Goal: Task Accomplishment & Management: Use online tool/utility

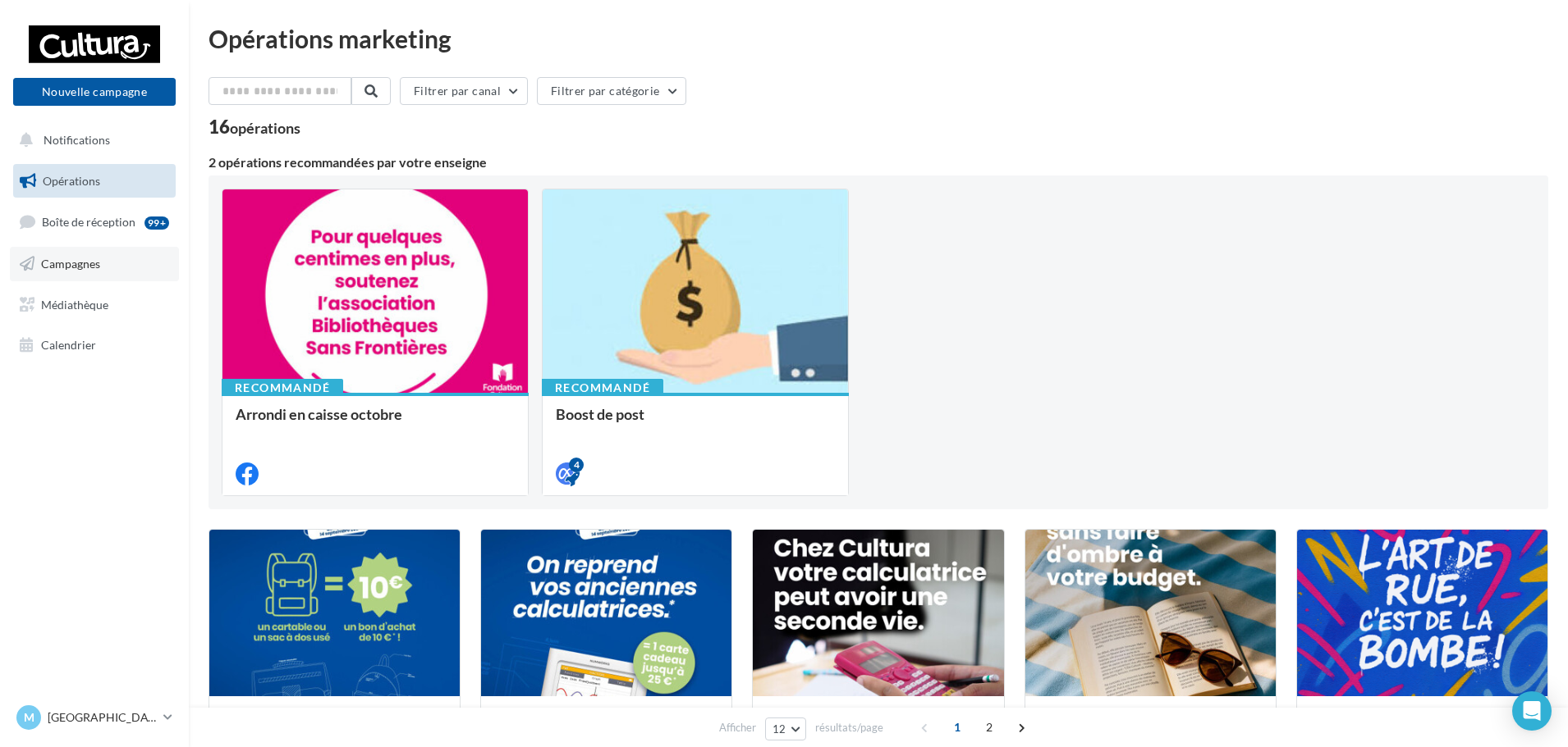
click at [87, 261] on span "Campagnes" at bounding box center [71, 263] width 60 height 14
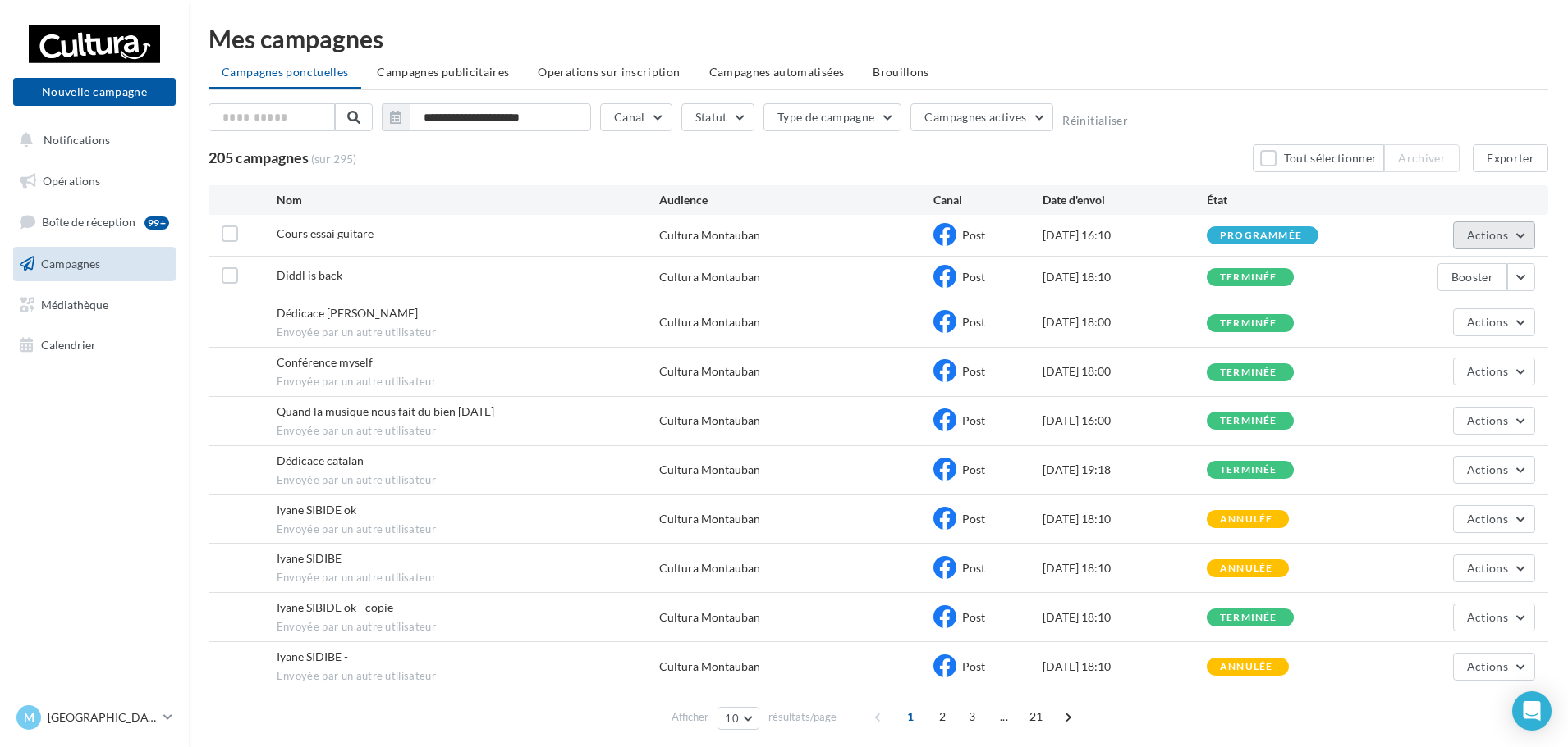
click at [1529, 239] on button "Actions" at bounding box center [1494, 235] width 82 height 28
click at [1468, 275] on button "Voir les résultats" at bounding box center [1453, 273] width 164 height 42
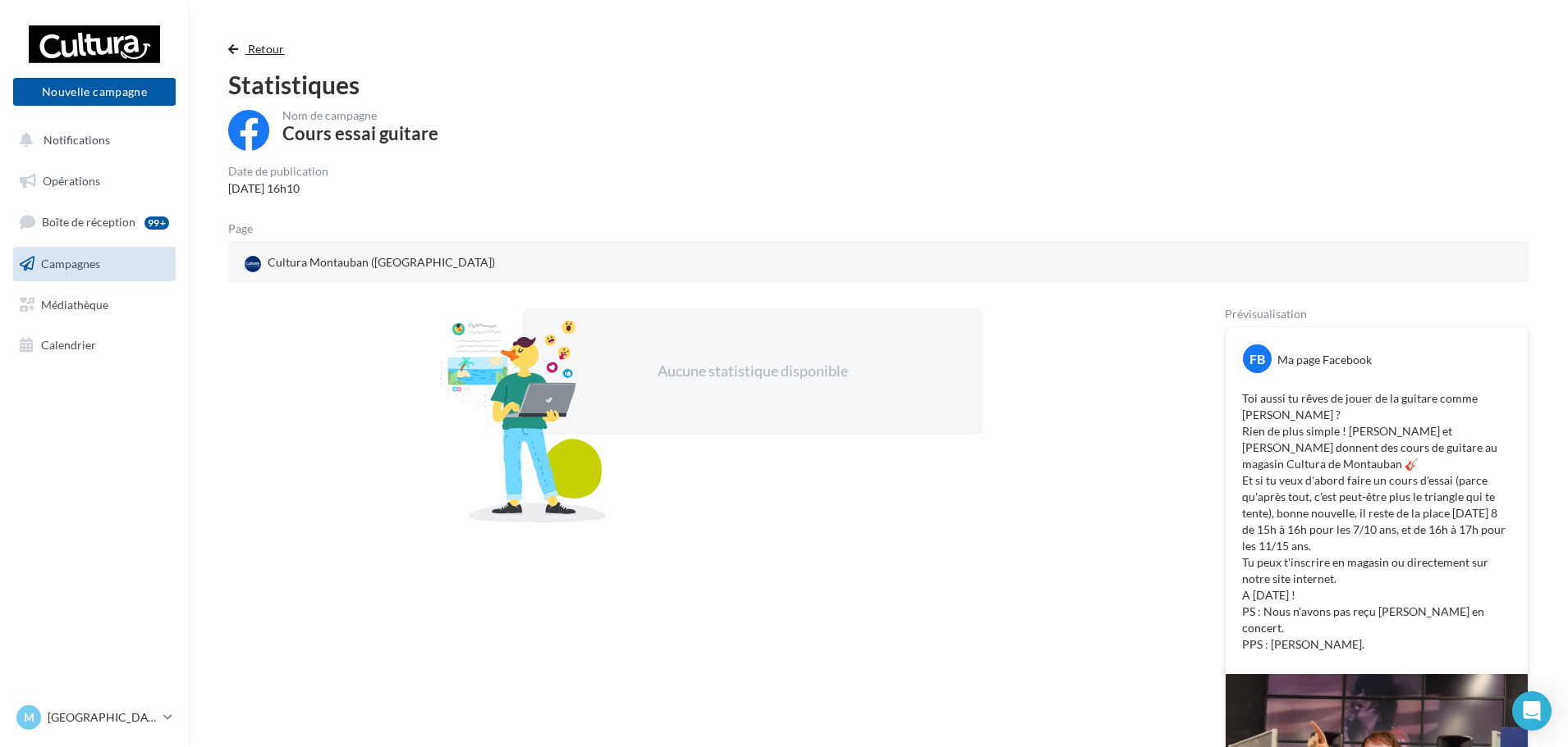
click at [249, 51] on span "Retour" at bounding box center [266, 48] width 37 height 14
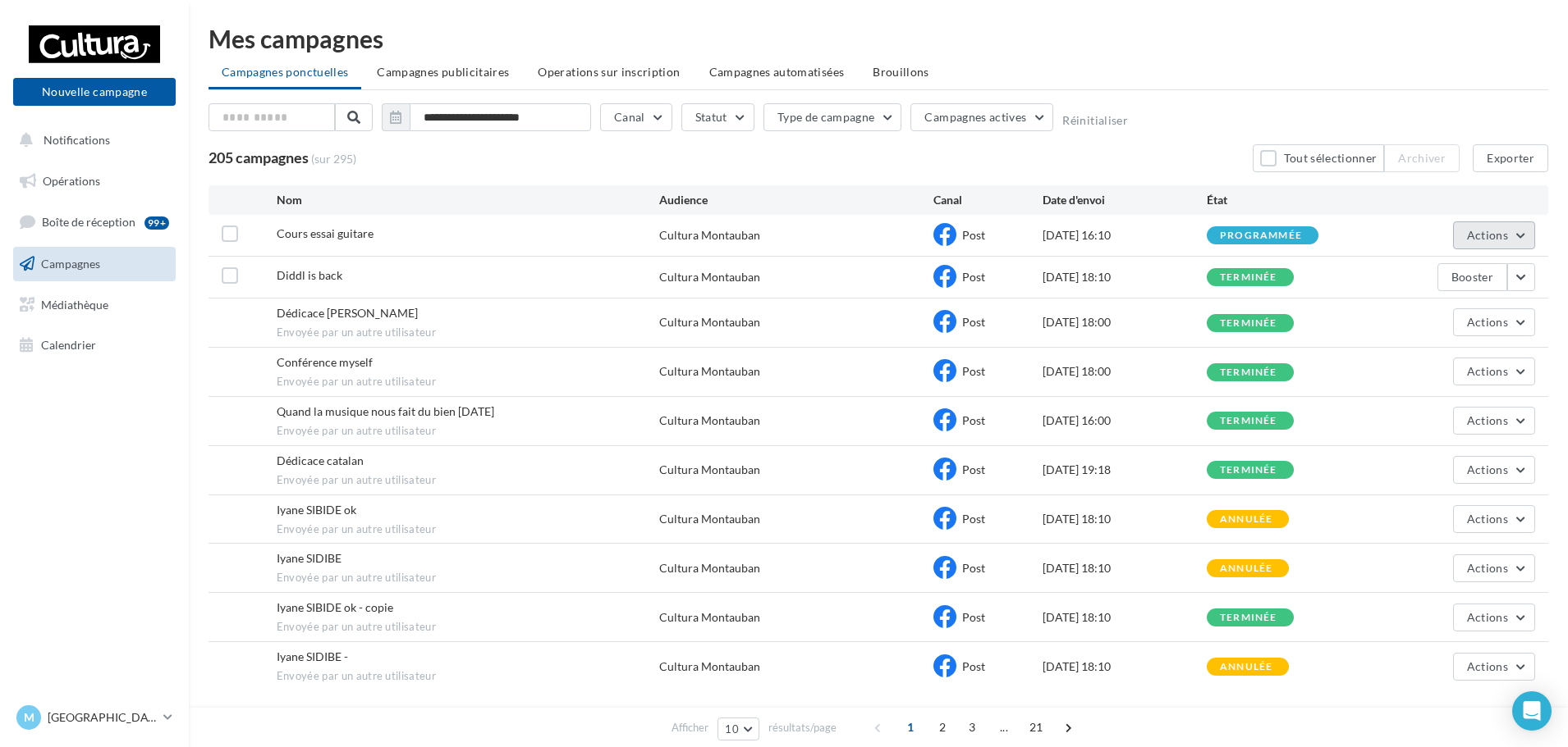
click at [1495, 241] on span "Actions" at bounding box center [1488, 234] width 41 height 14
click at [1414, 368] on button "Dupliquer" at bounding box center [1453, 359] width 164 height 42
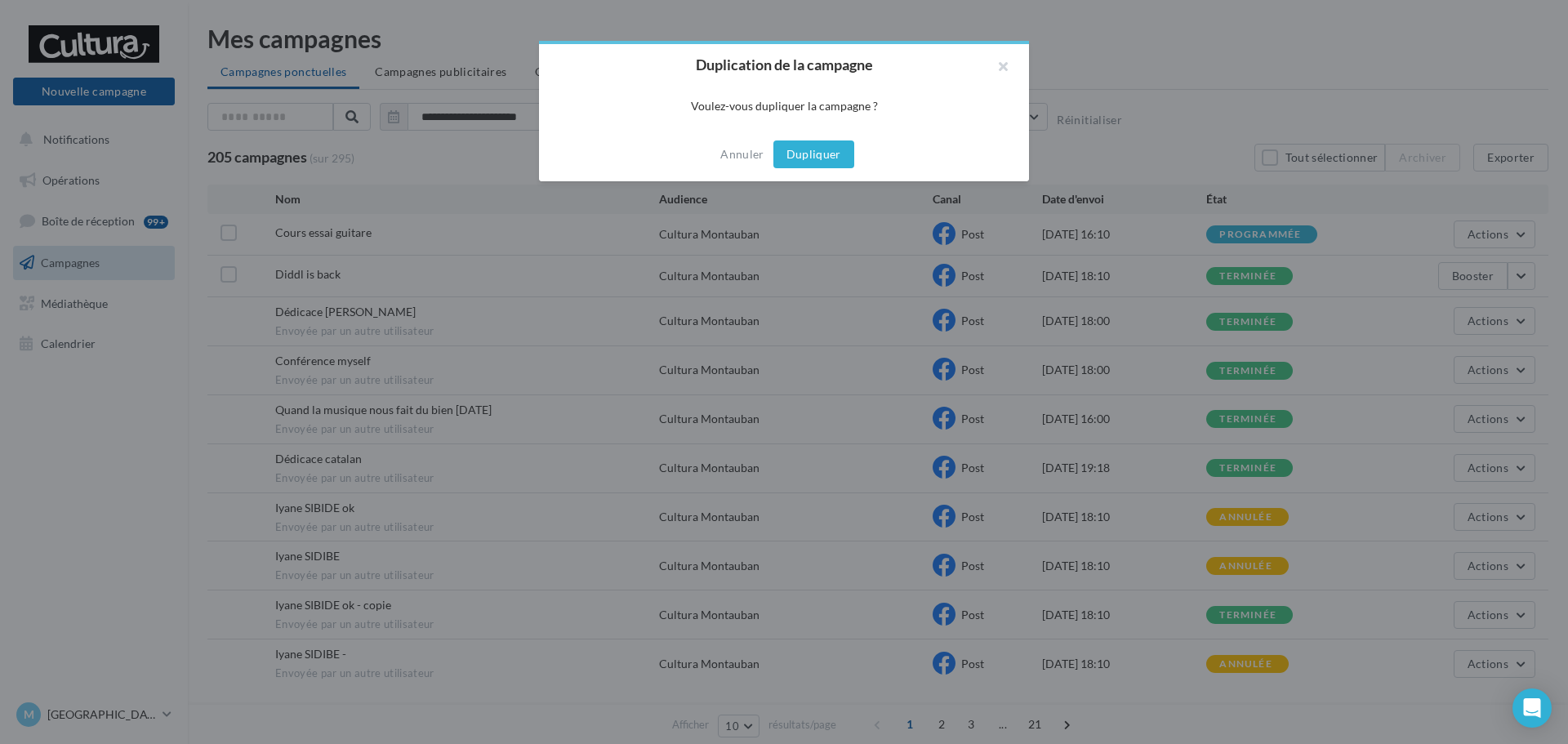
click at [824, 144] on button "Dupliquer" at bounding box center [814, 154] width 81 height 28
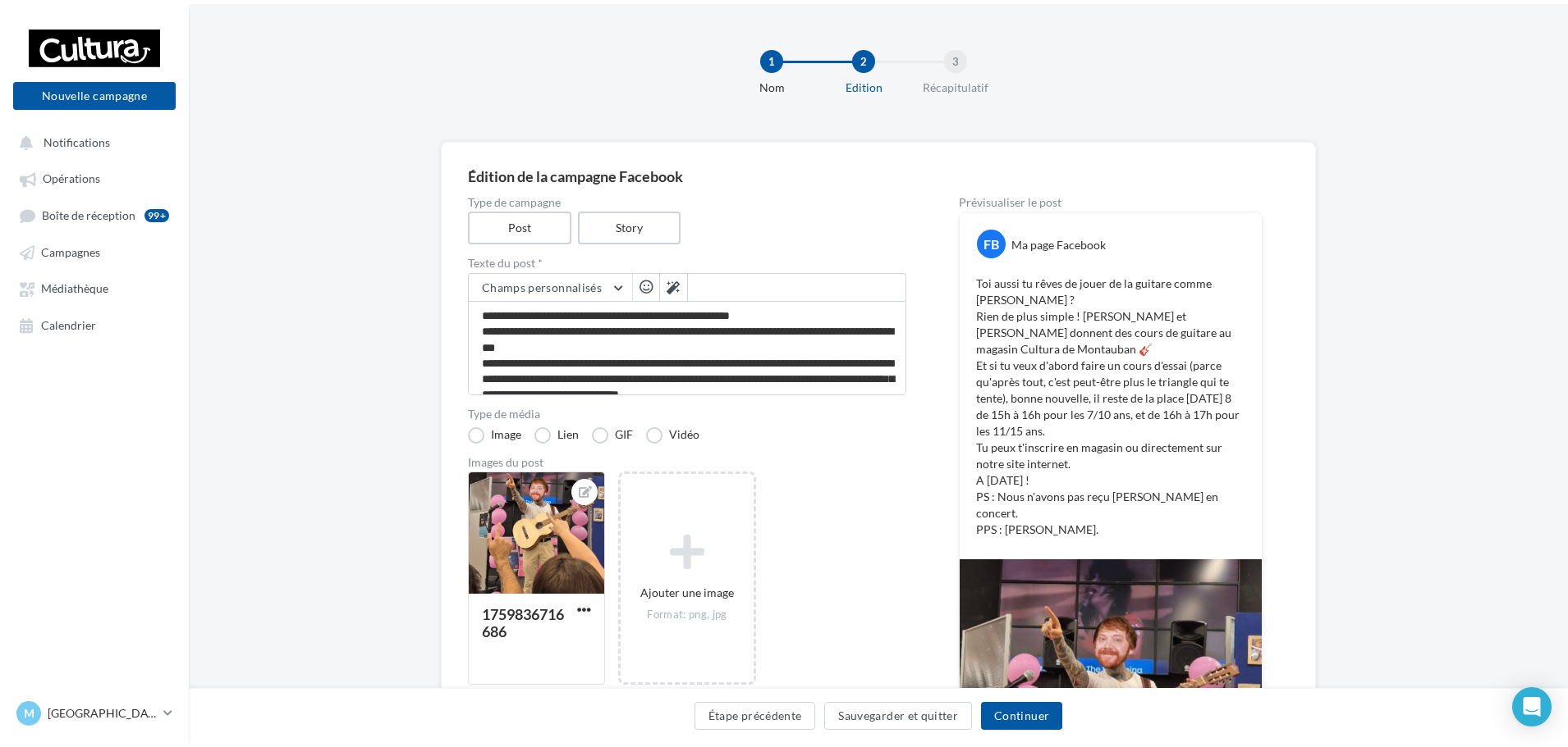
scroll to position [55, 0]
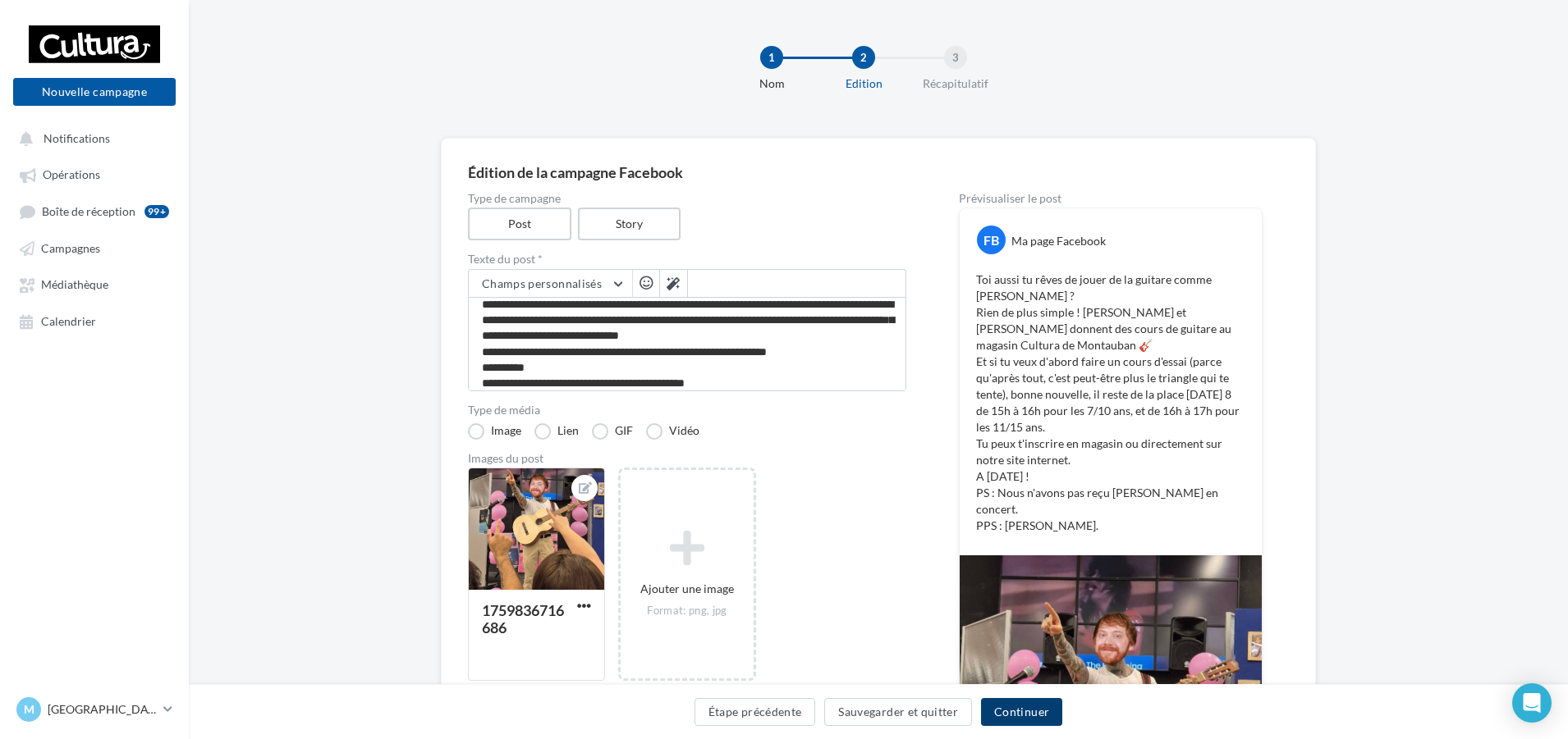
click at [1009, 710] on button "Continuer" at bounding box center [1022, 712] width 81 height 28
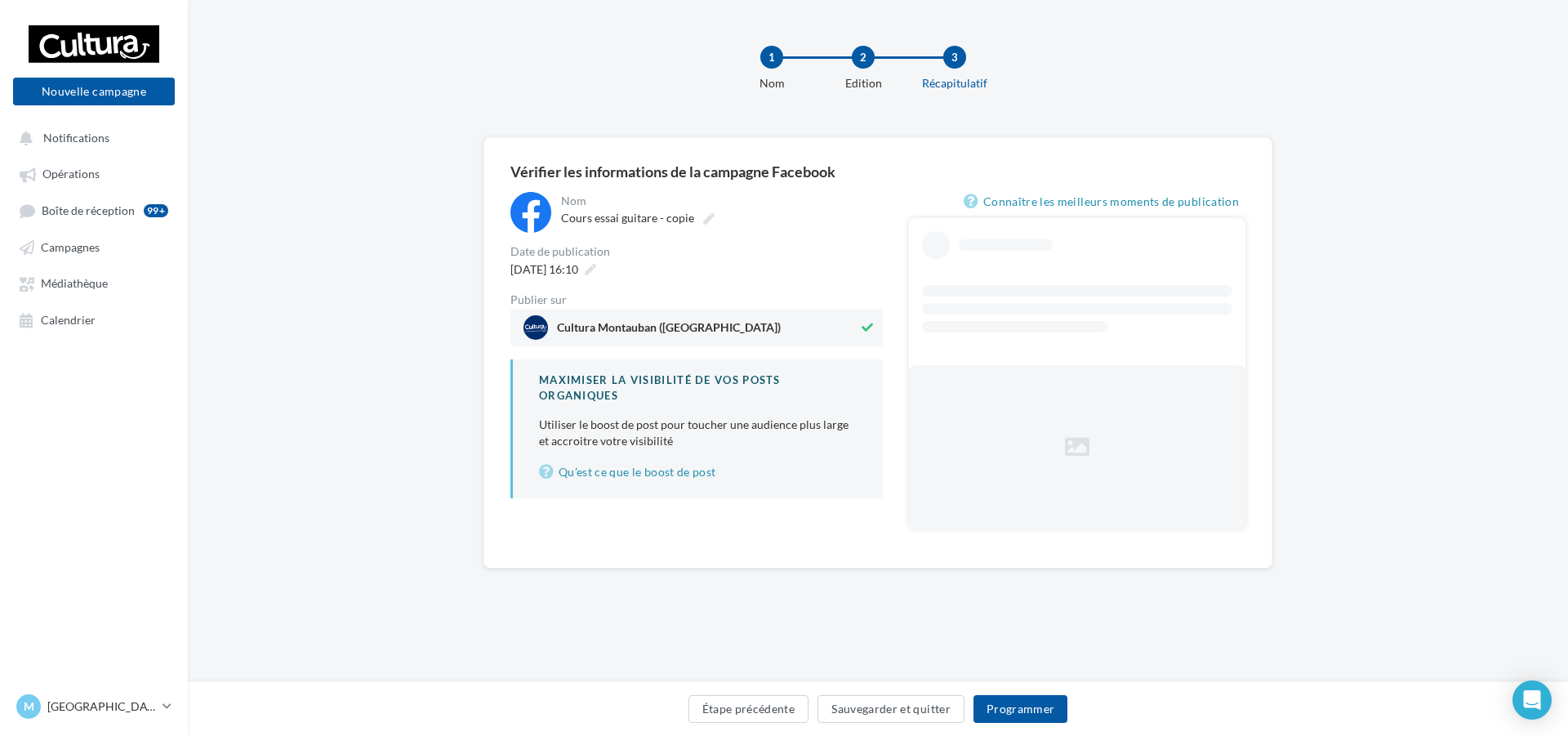
click at [780, 329] on span "Cultura Montauban (Montauban)" at bounding box center [691, 327] width 335 height 24
click at [780, 329] on span "Cultura Montauban (Montauban)" at bounding box center [692, 327] width 336 height 24
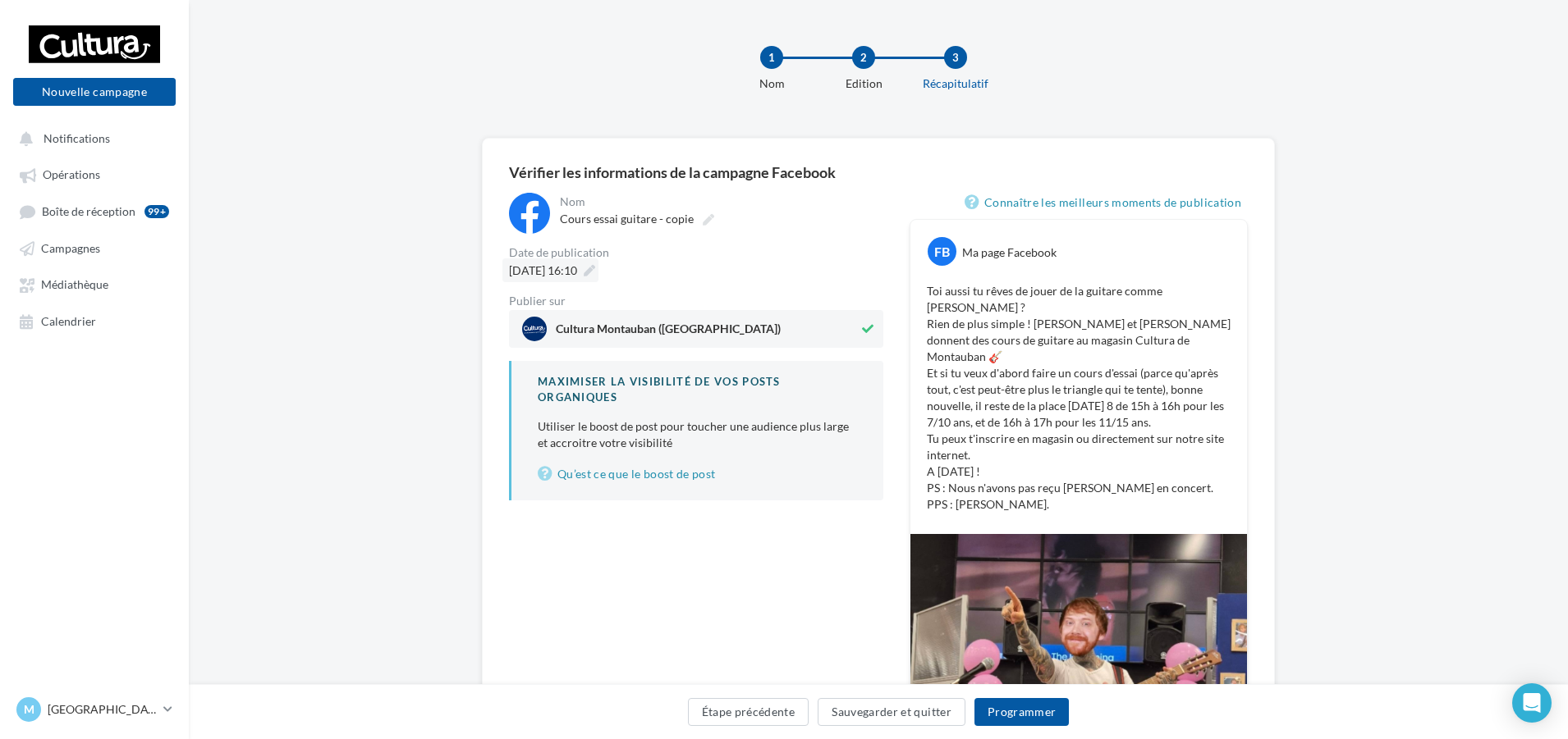
click at [566, 270] on span "08/10/2025 à 16:10" at bounding box center [544, 269] width 69 height 14
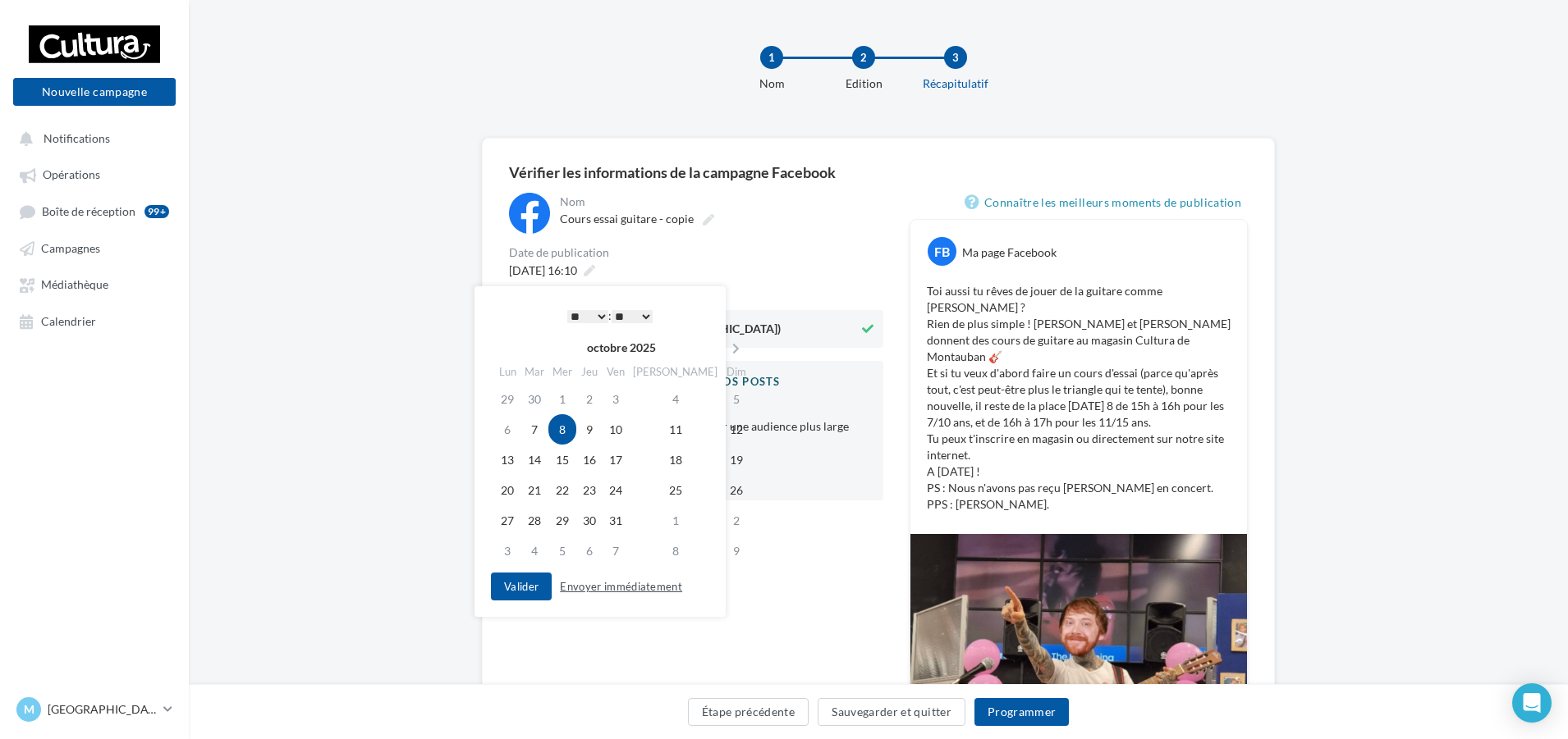
click at [594, 587] on button "Envoyer immédiatement" at bounding box center [621, 587] width 135 height 20
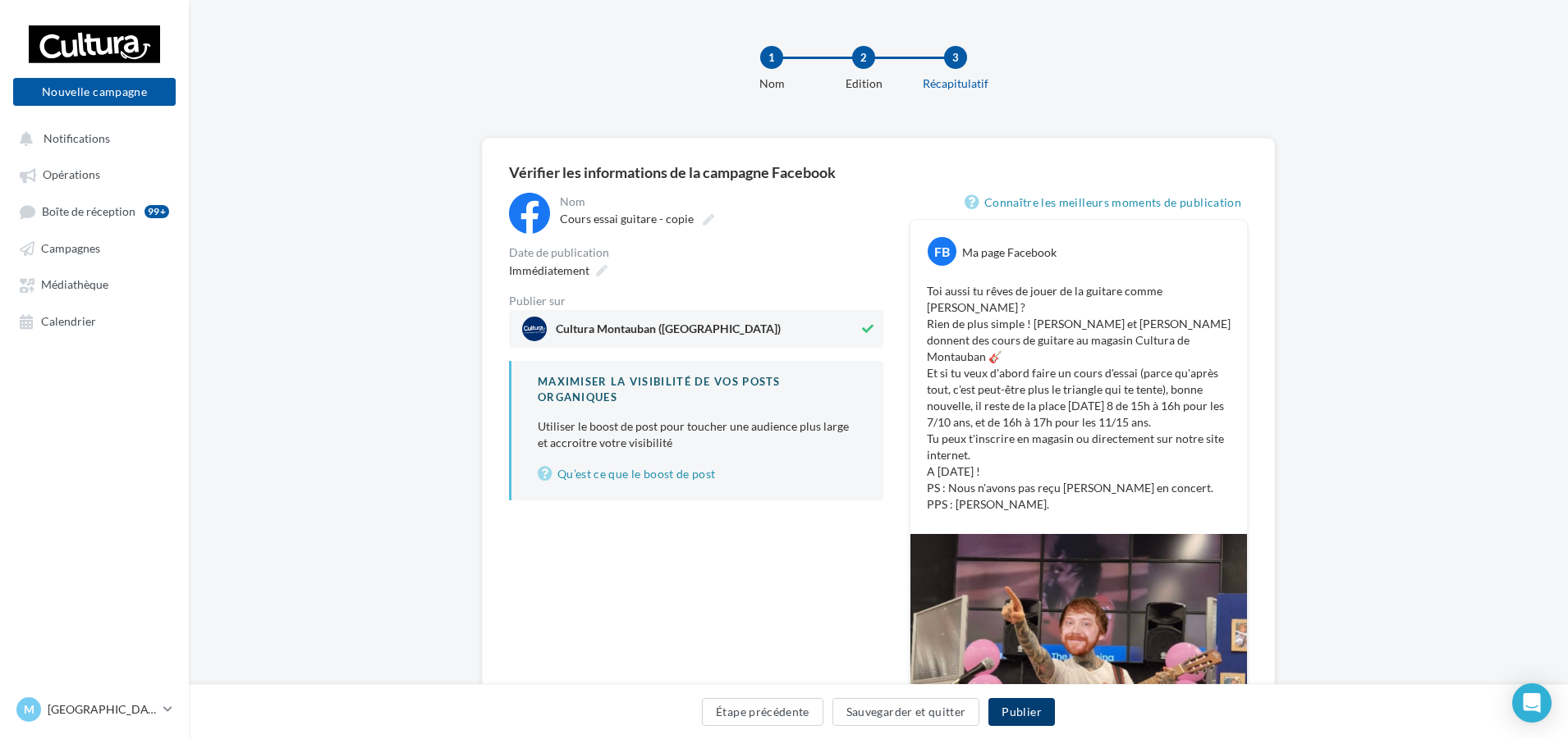
click at [1017, 716] on button "Publier" at bounding box center [1021, 712] width 66 height 28
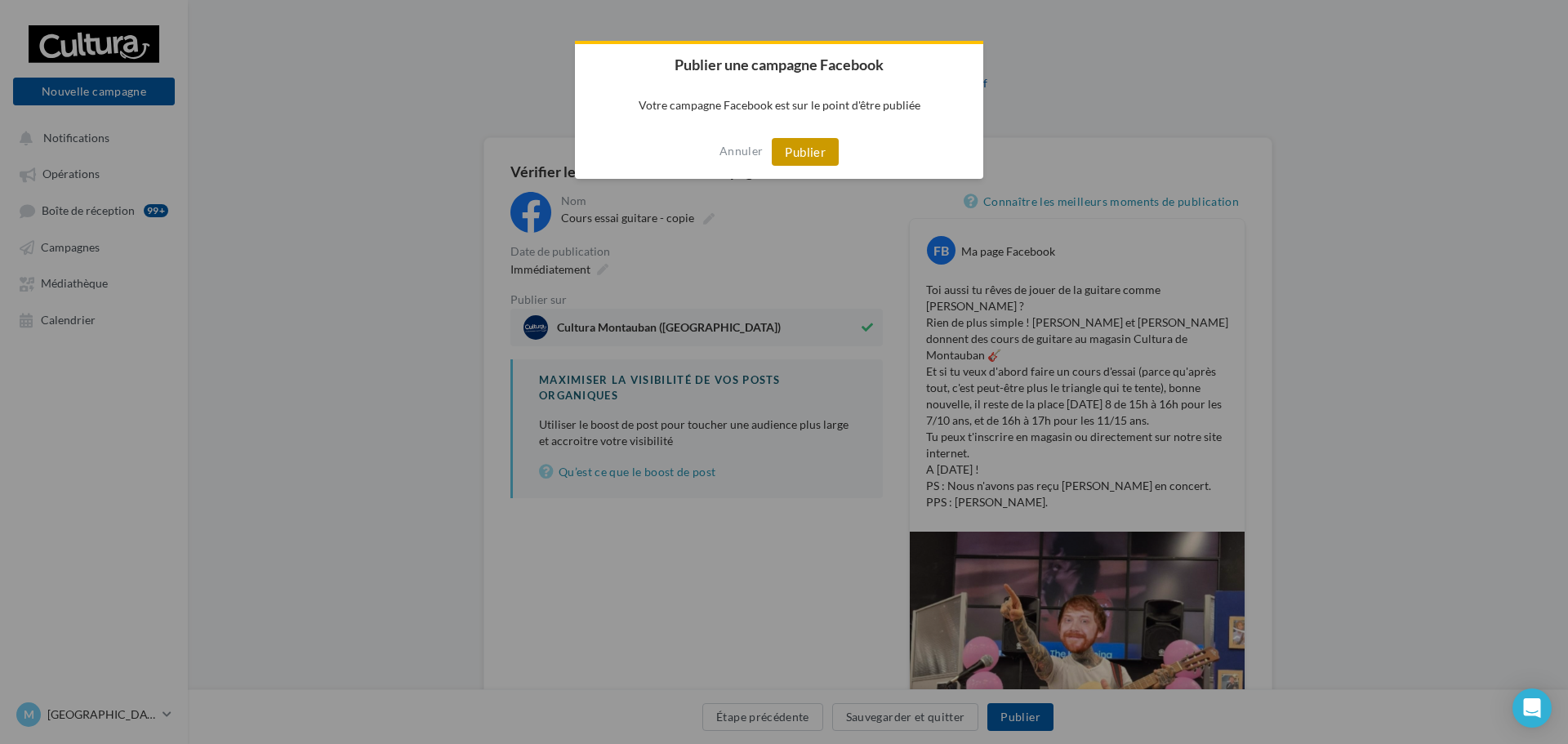
click at [806, 163] on button "Publier" at bounding box center [805, 152] width 67 height 28
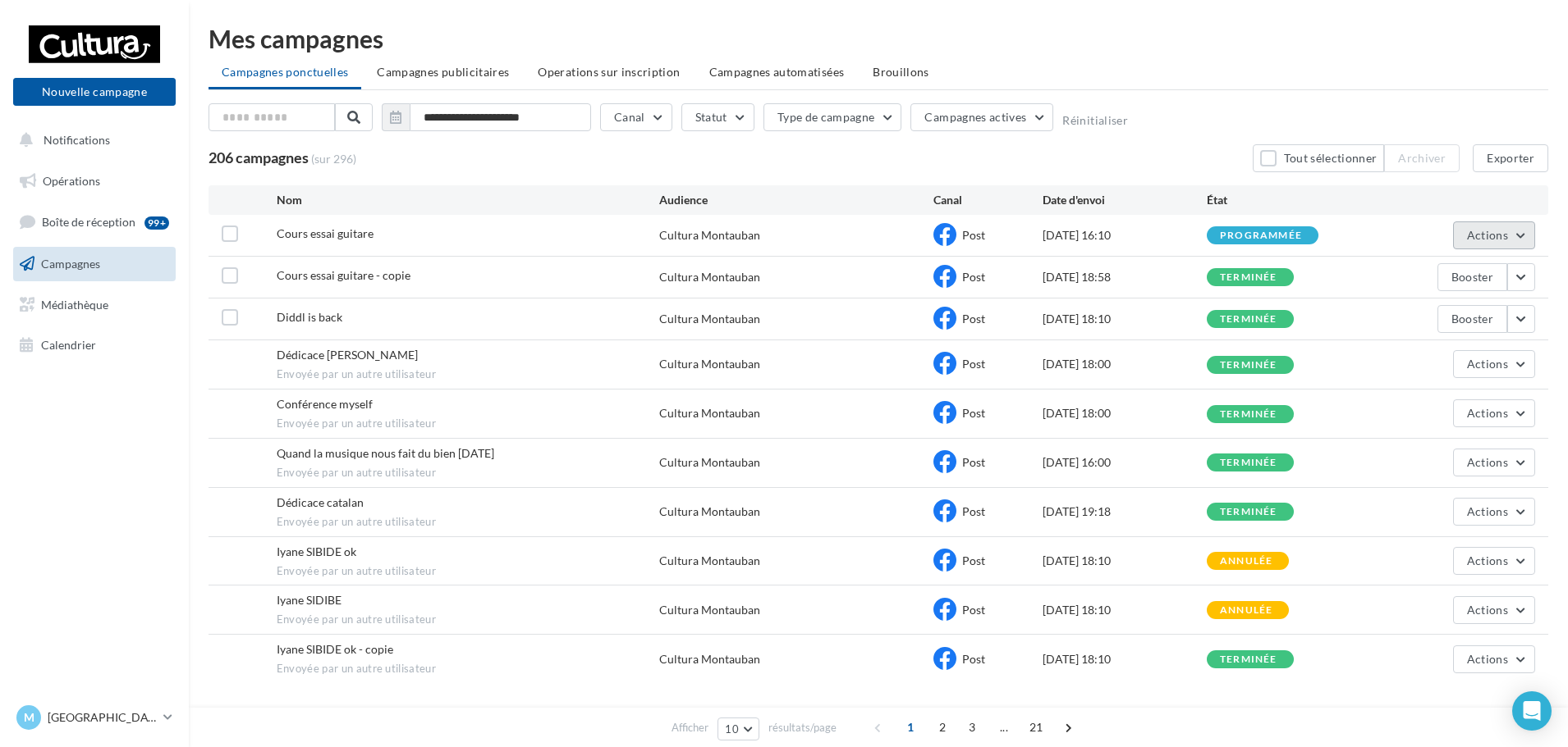
click at [1523, 238] on button "Actions" at bounding box center [1494, 235] width 82 height 28
click at [1426, 405] on button "Annuler" at bounding box center [1453, 401] width 164 height 42
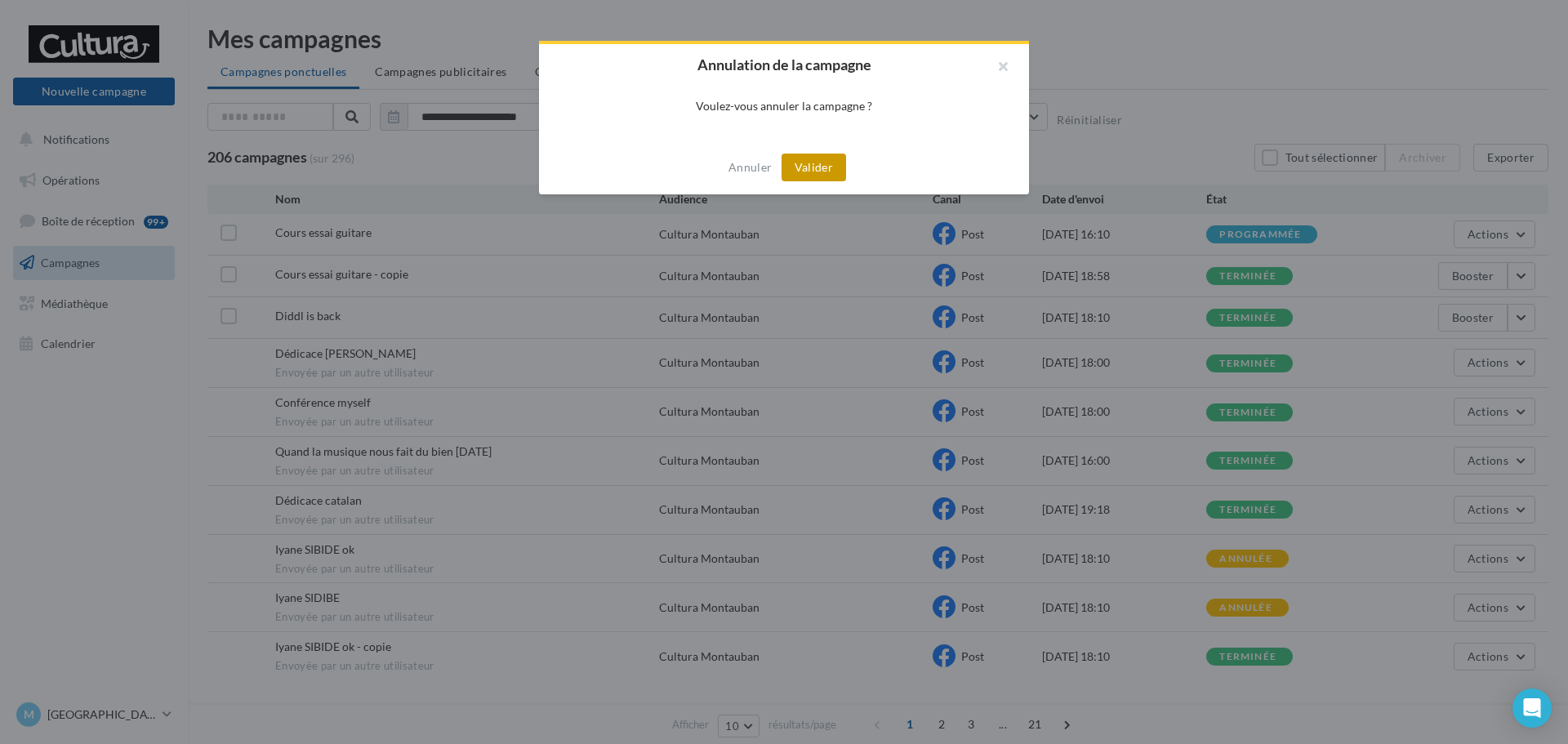
click at [833, 170] on button "Valider" at bounding box center [814, 167] width 65 height 28
